Goal: Task Accomplishment & Management: Use online tool/utility

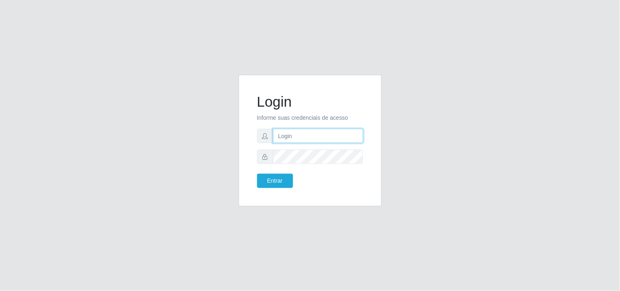
click at [296, 140] on input "text" at bounding box center [318, 136] width 90 height 14
type input "ana@saullus"
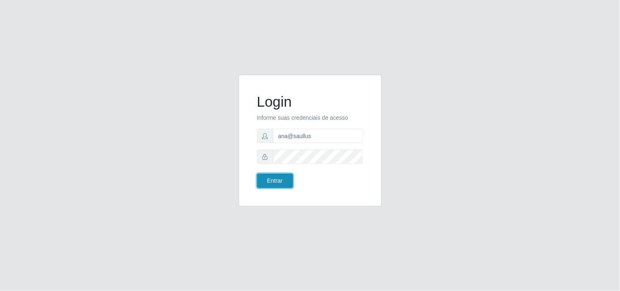
click at [277, 181] on button "Entrar" at bounding box center [275, 181] width 36 height 14
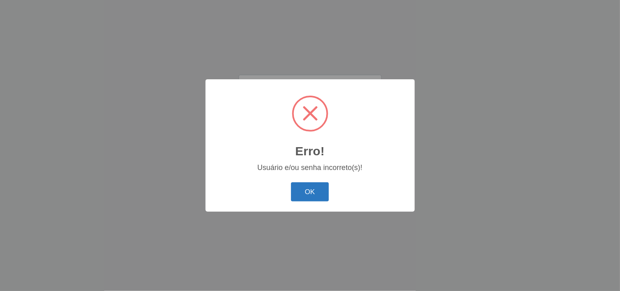
click at [320, 189] on button "OK" at bounding box center [310, 191] width 38 height 19
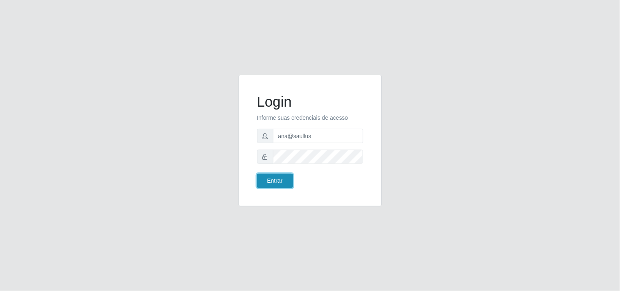
click at [279, 180] on button "Entrar" at bounding box center [275, 181] width 36 height 14
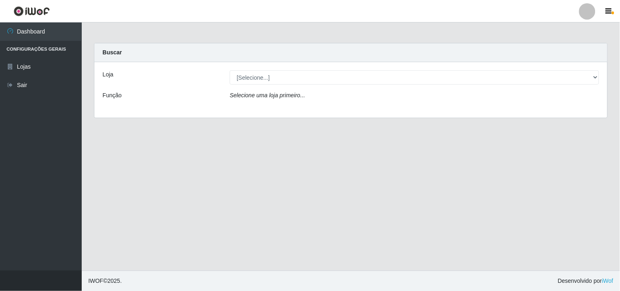
click at [320, 95] on div "Selecione uma loja primeiro..." at bounding box center [415, 97] width 382 height 12
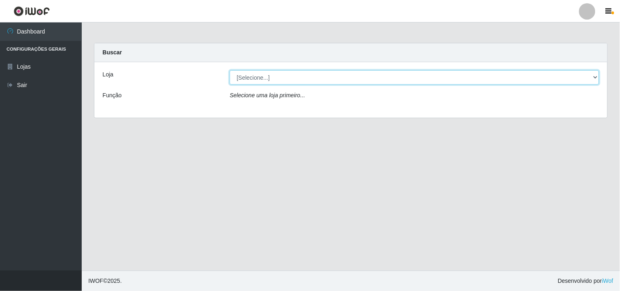
click at [594, 74] on select "[Selecione...] Saullus Supermercados" at bounding box center [414, 77] width 369 height 14
select select "423"
click at [230, 70] on select "[Selecione...] Saullus Supermercados" at bounding box center [414, 77] width 369 height 14
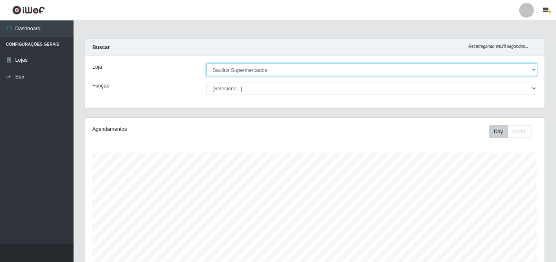
scroll to position [169, 511]
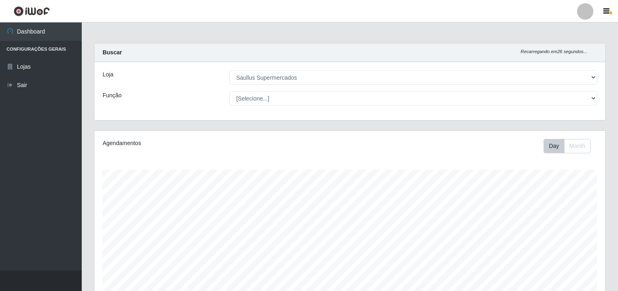
click at [613, 264] on div "Carregando... Buscar Recarregando em 26 segundos... Loja [Selecione...] Saullus…" at bounding box center [350, 246] width 536 height 407
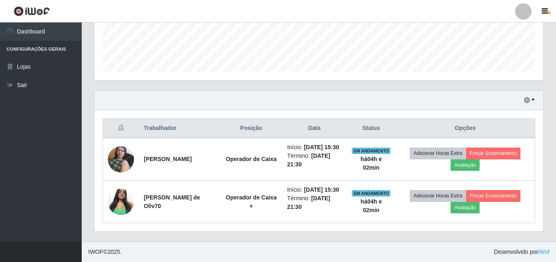
scroll to position [237, 0]
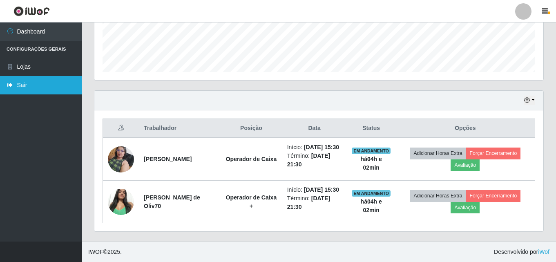
click at [42, 89] on link "Sair" at bounding box center [41, 85] width 82 height 18
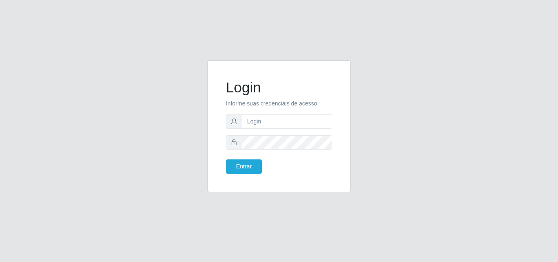
click at [42, 89] on div "Login Informe suas credenciais de acesso Entrar" at bounding box center [279, 131] width 558 height 262
click at [121, 102] on div "Login Informe suas credenciais de acesso Entrar" at bounding box center [279, 130] width 466 height 141
click at [120, 102] on div "Login Informe suas credenciais de acesso Entrar" at bounding box center [279, 130] width 466 height 141
click at [170, 105] on div "Login Informe suas credenciais de acesso Entrar" at bounding box center [279, 130] width 466 height 141
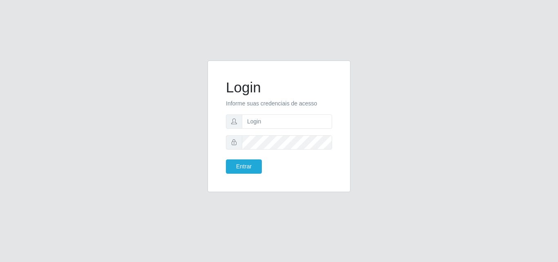
click at [223, 124] on div "Login Informe suas credenciais de acesso Entrar" at bounding box center [279, 126] width 123 height 111
click at [295, 211] on div "Login Informe suas credenciais de acesso Entrar" at bounding box center [279, 131] width 558 height 262
click at [397, 213] on div "Login Informe suas credenciais de acesso Entrar" at bounding box center [279, 131] width 558 height 262
click at [224, 195] on div "Login Informe suas credenciais de acesso Entrar" at bounding box center [278, 130] width 155 height 141
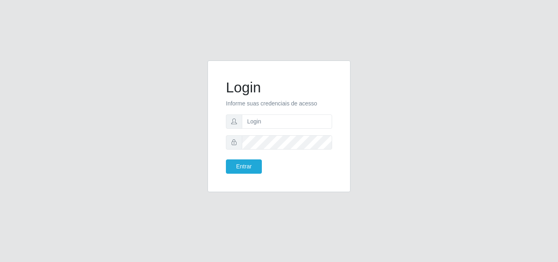
click at [149, 252] on div "Login Informe suas credenciais de acesso Entrar" at bounding box center [279, 131] width 558 height 262
click at [120, 239] on div "Login Informe suas credenciais de acesso Entrar" at bounding box center [279, 131] width 558 height 262
click at [190, 73] on div "Login Informe suas credenciais de acesso Entrar" at bounding box center [279, 130] width 466 height 141
